Goal: Transaction & Acquisition: Subscribe to service/newsletter

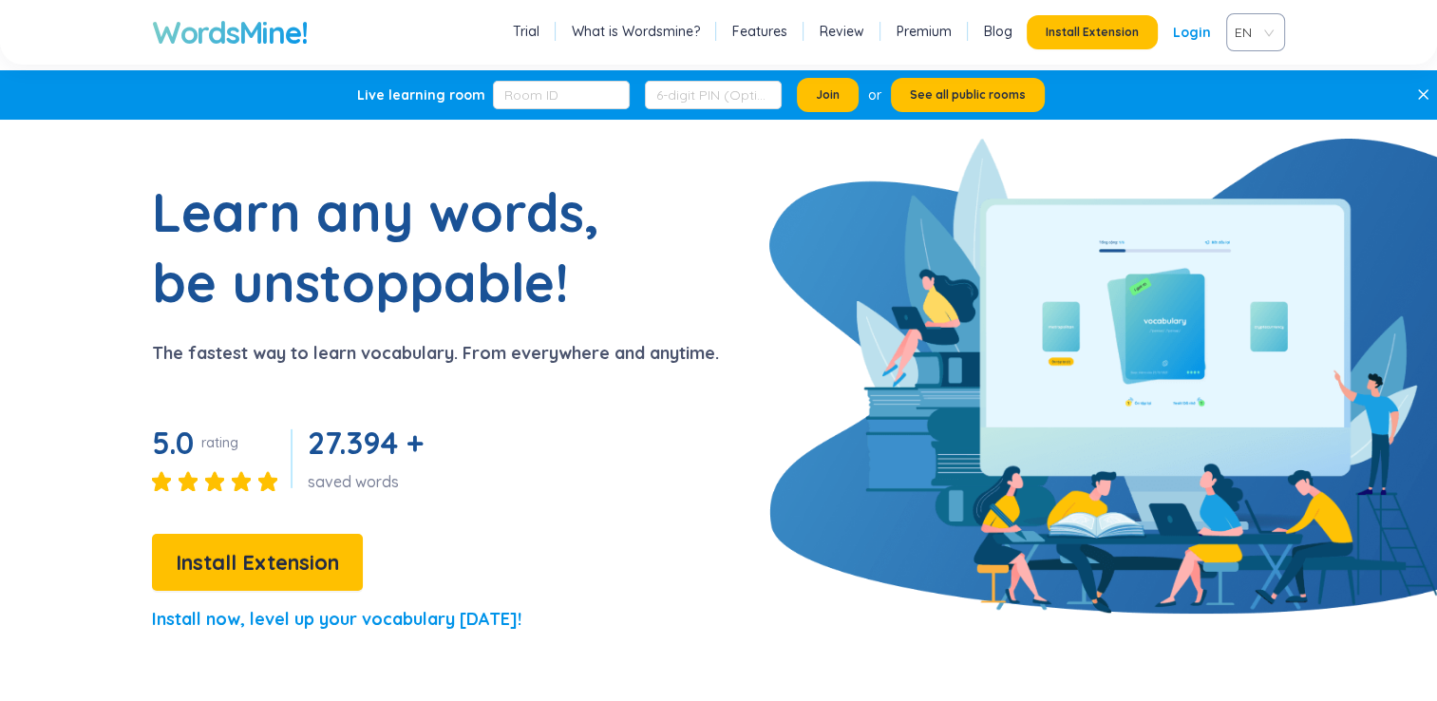
click at [847, 33] on link "Review" at bounding box center [842, 31] width 45 height 19
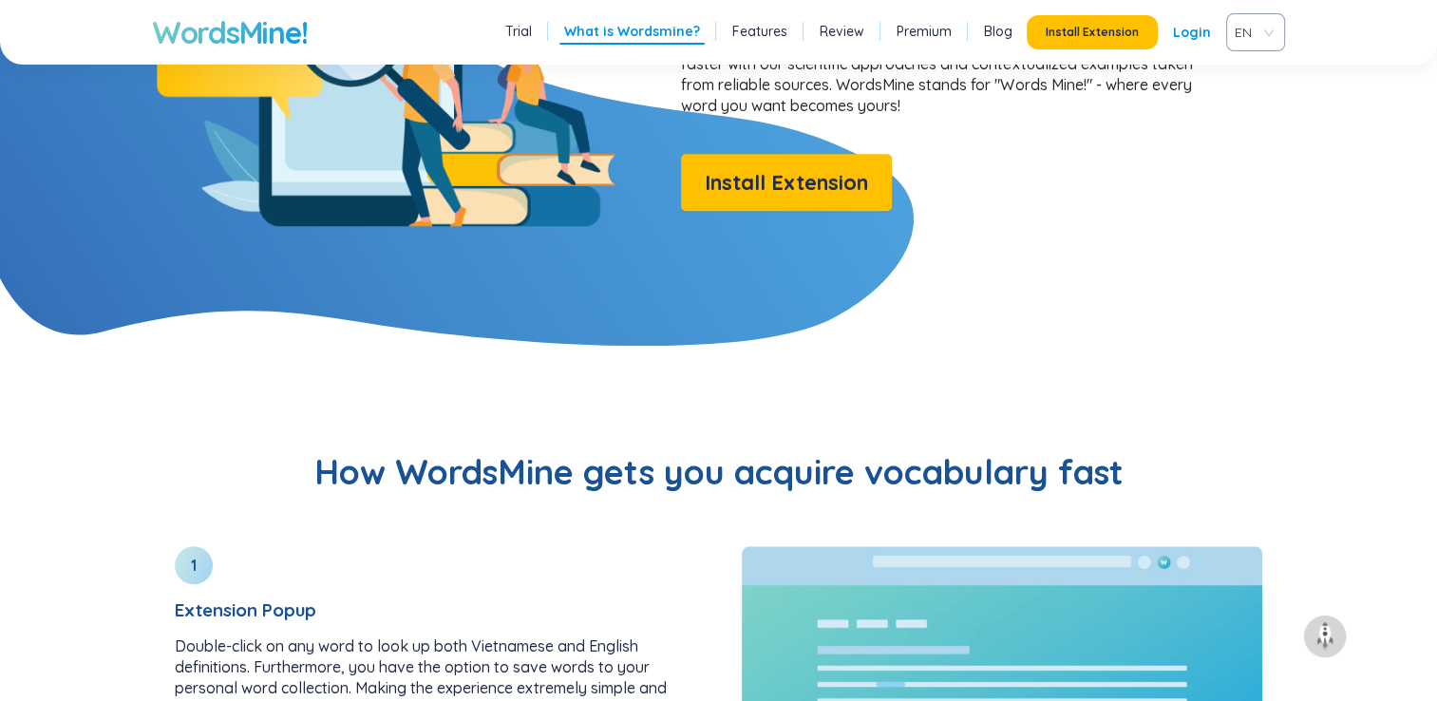
scroll to position [1776, 0]
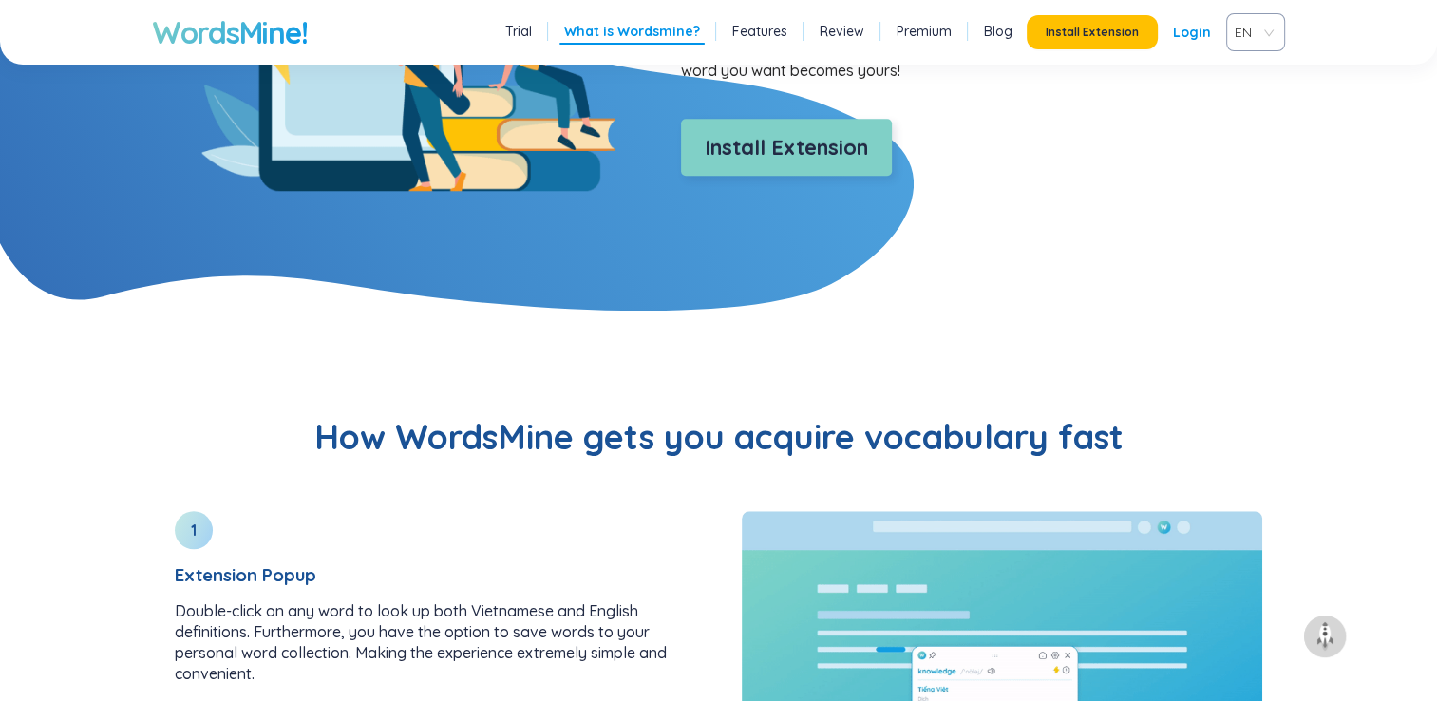
click at [832, 148] on span "Install Extension" at bounding box center [786, 147] width 163 height 33
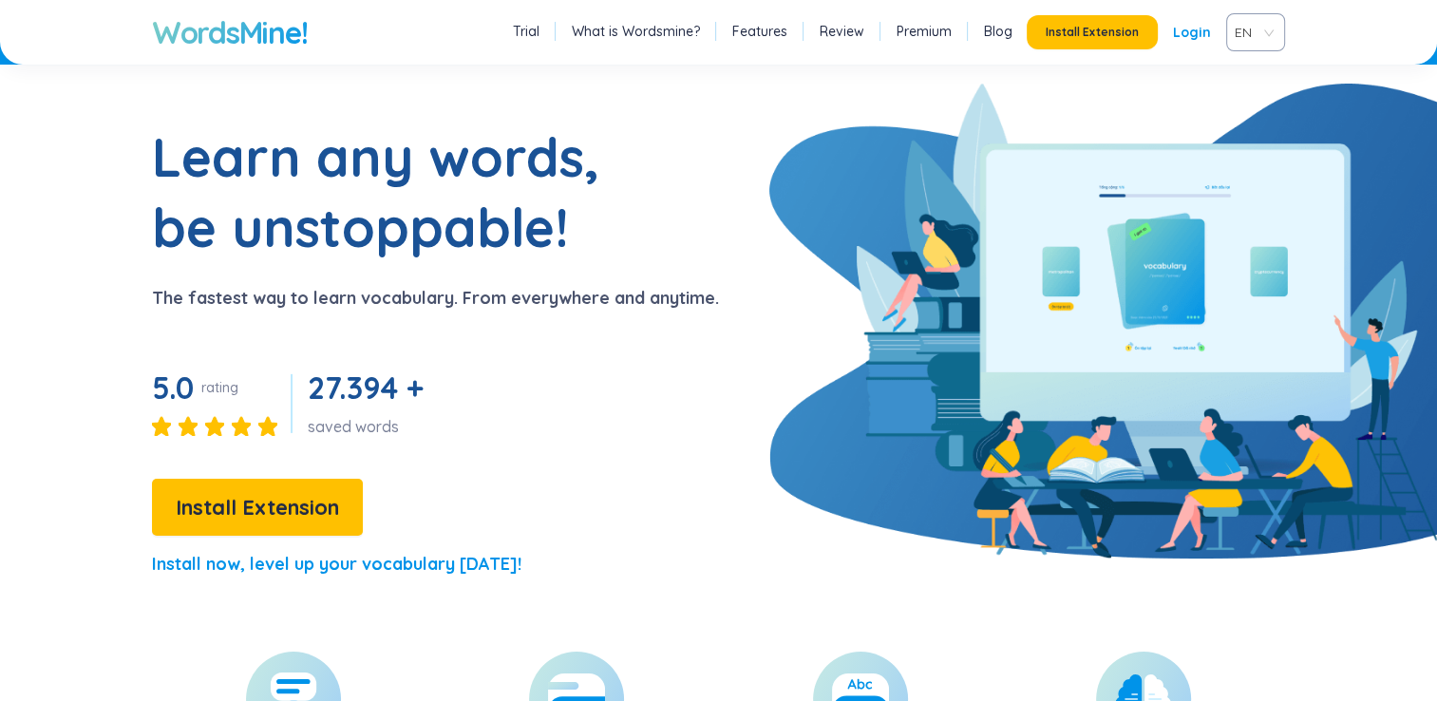
scroll to position [0, 0]
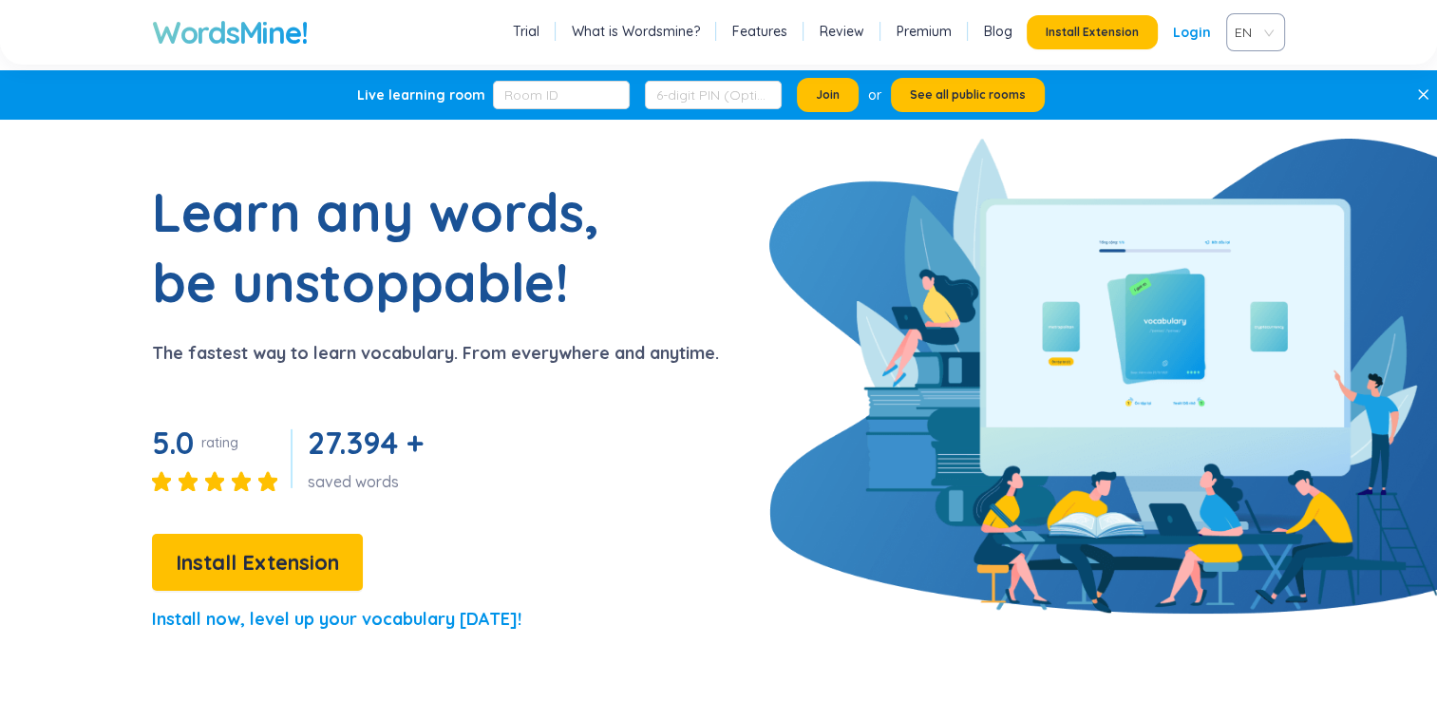
click at [1212, 29] on div "Install Extension Login" at bounding box center [1127, 32] width 200 height 34
click at [1199, 37] on link "Login" at bounding box center [1192, 32] width 38 height 34
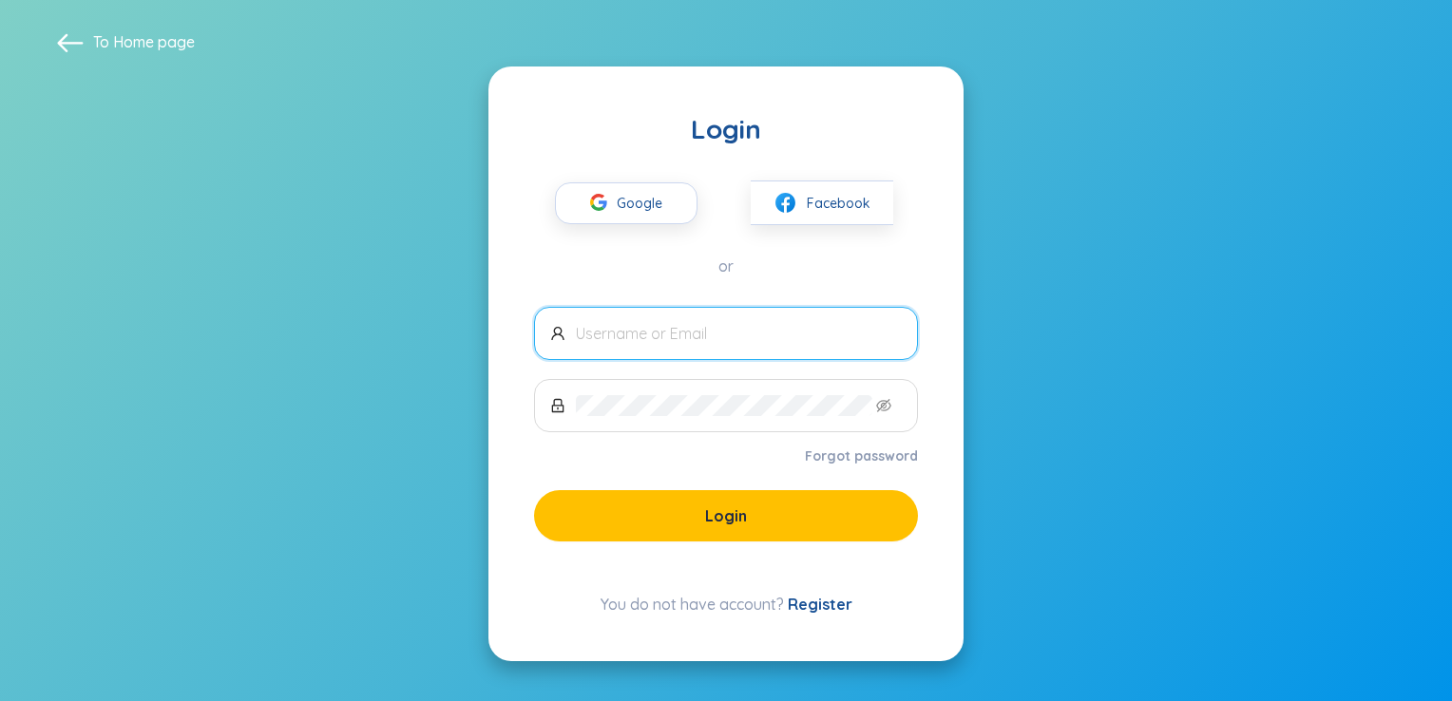
click at [809, 600] on link "Register" at bounding box center [820, 604] width 65 height 19
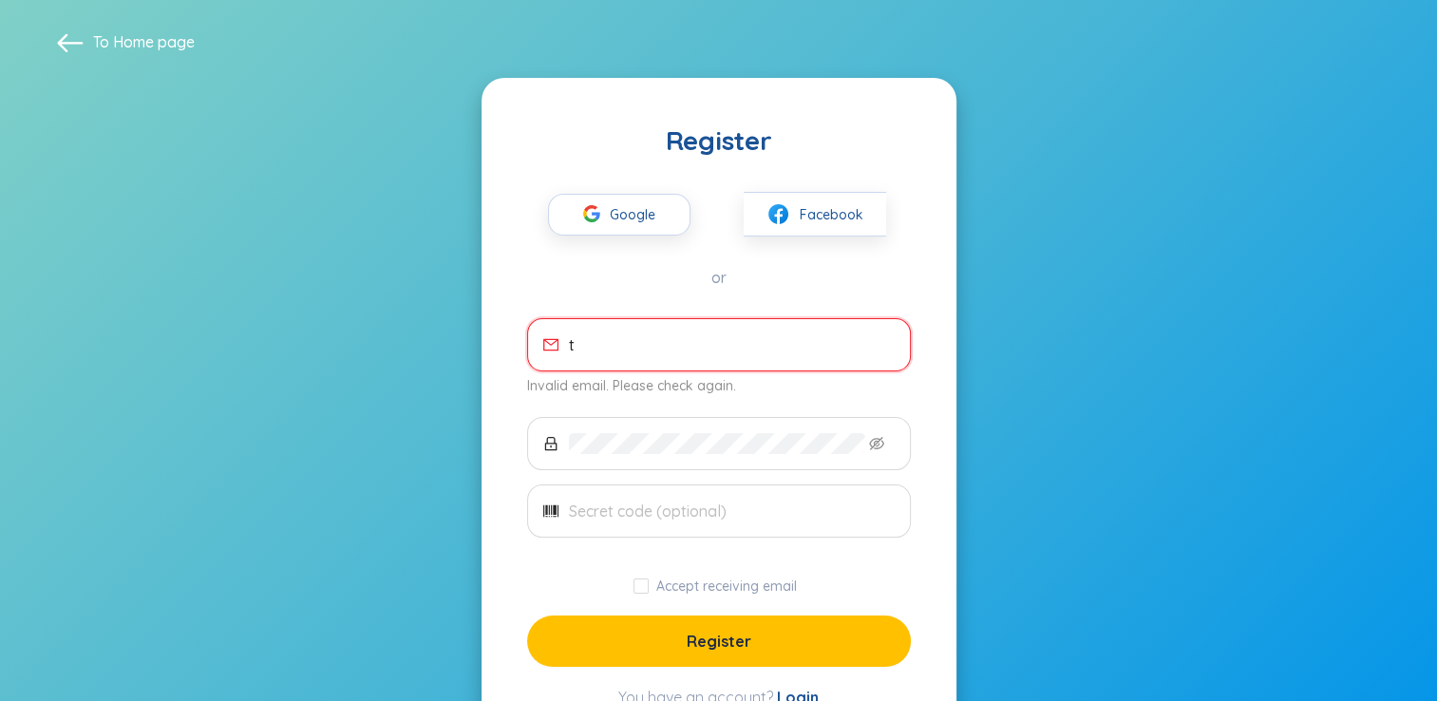
type input "tlharei132@gmail.com"
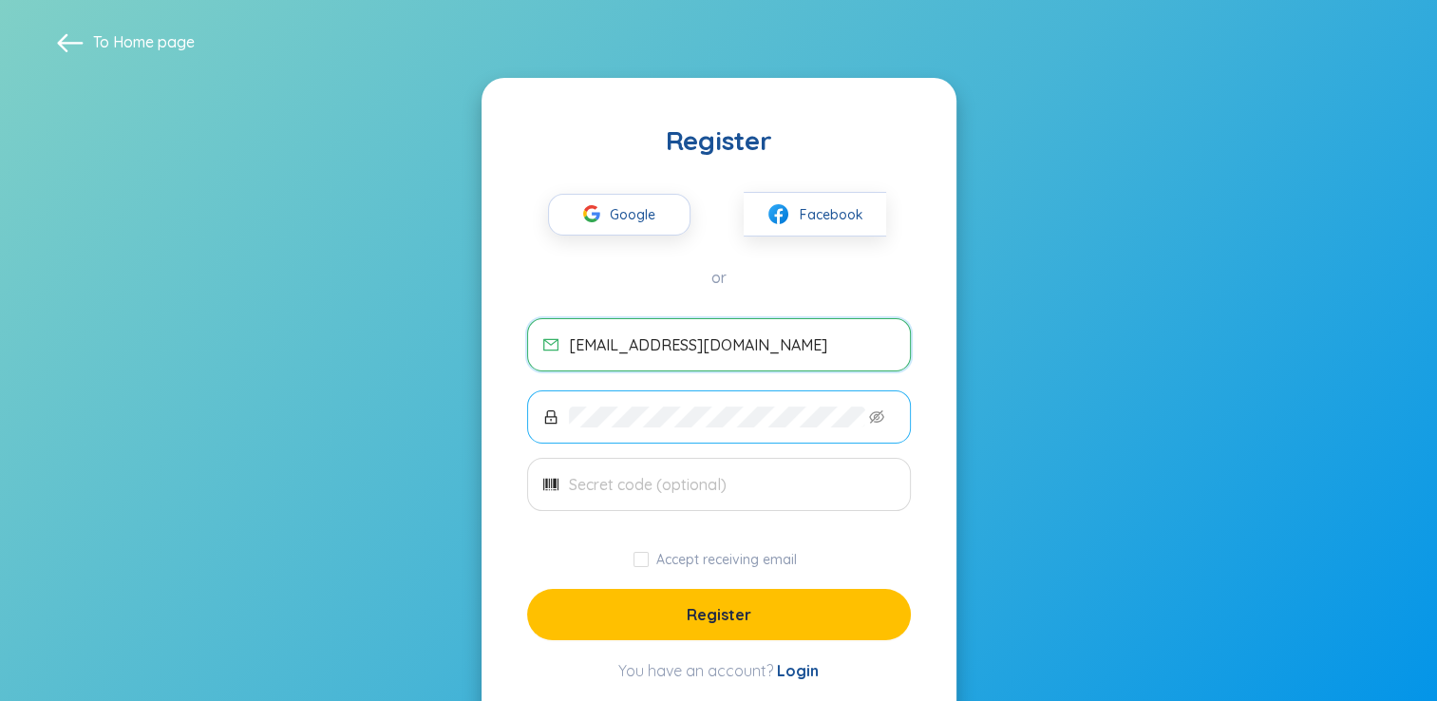
click at [670, 438] on span at bounding box center [719, 416] width 384 height 53
click at [704, 488] on input "text" at bounding box center [732, 484] width 326 height 21
click at [548, 479] on icon "barcode" at bounding box center [550, 485] width 15 height 12
click at [802, 221] on span "Facebook" at bounding box center [832, 214] width 64 height 21
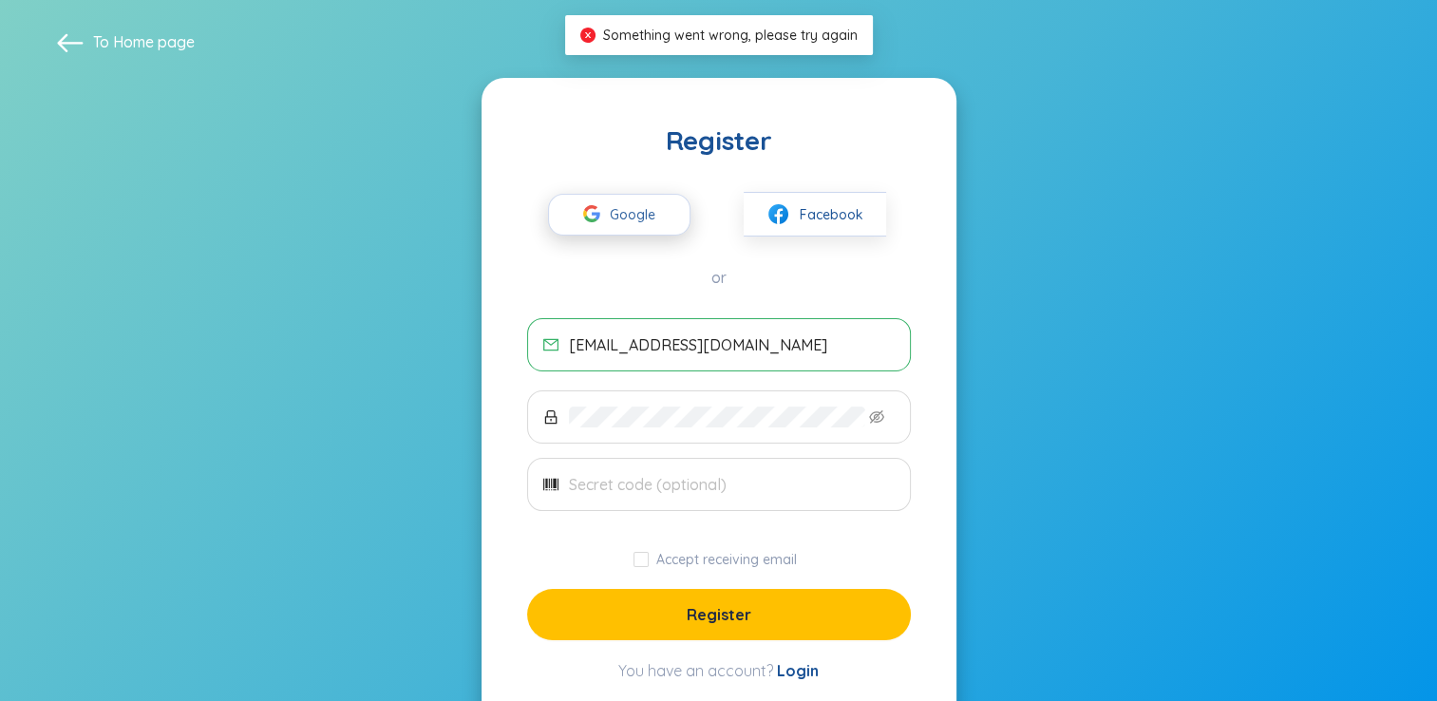
click at [675, 224] on button "Google" at bounding box center [619, 215] width 143 height 42
